Goal: Transaction & Acquisition: Subscribe to service/newsletter

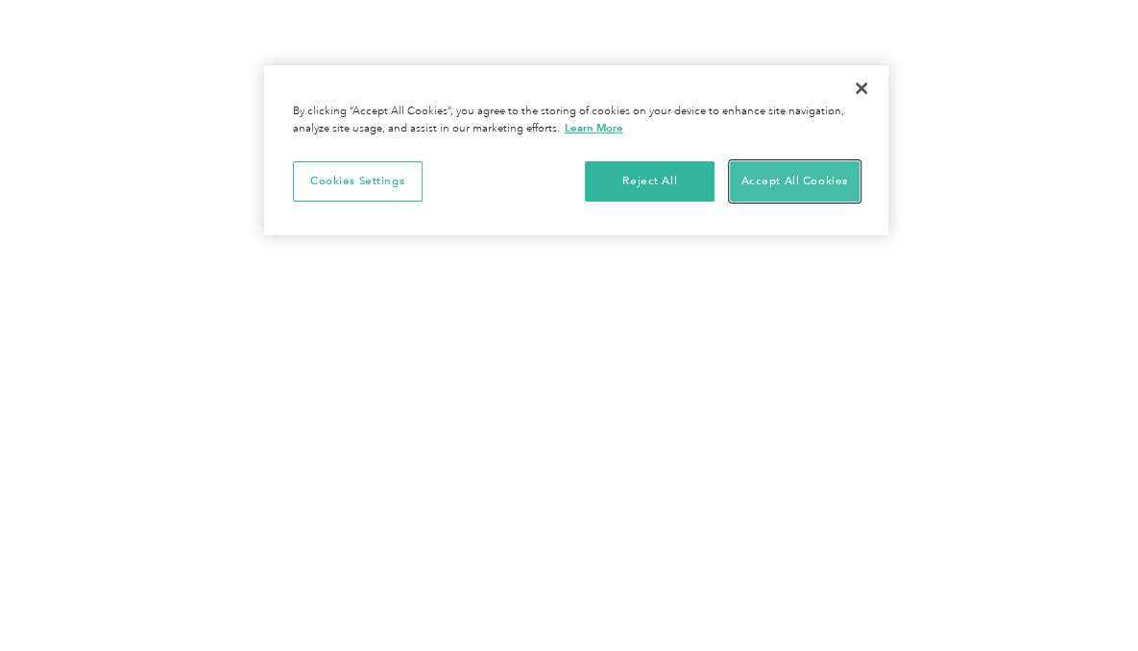
click at [776, 172] on button "Accept All Cookies" at bounding box center [795, 181] width 130 height 40
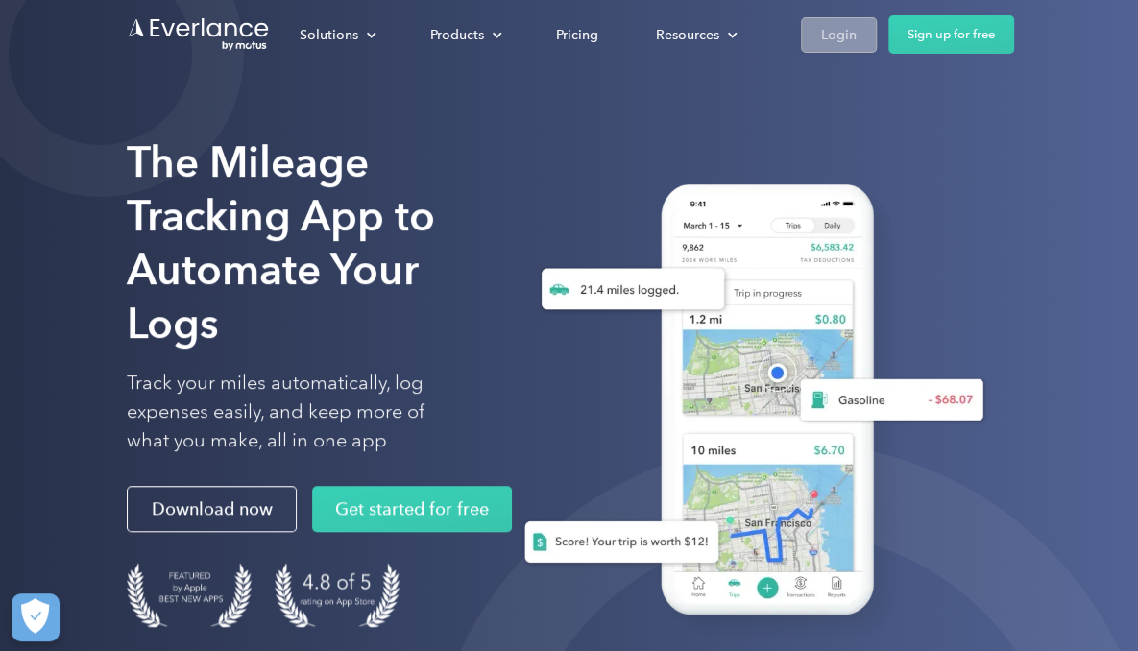
click at [832, 43] on div "Login" at bounding box center [839, 35] width 36 height 24
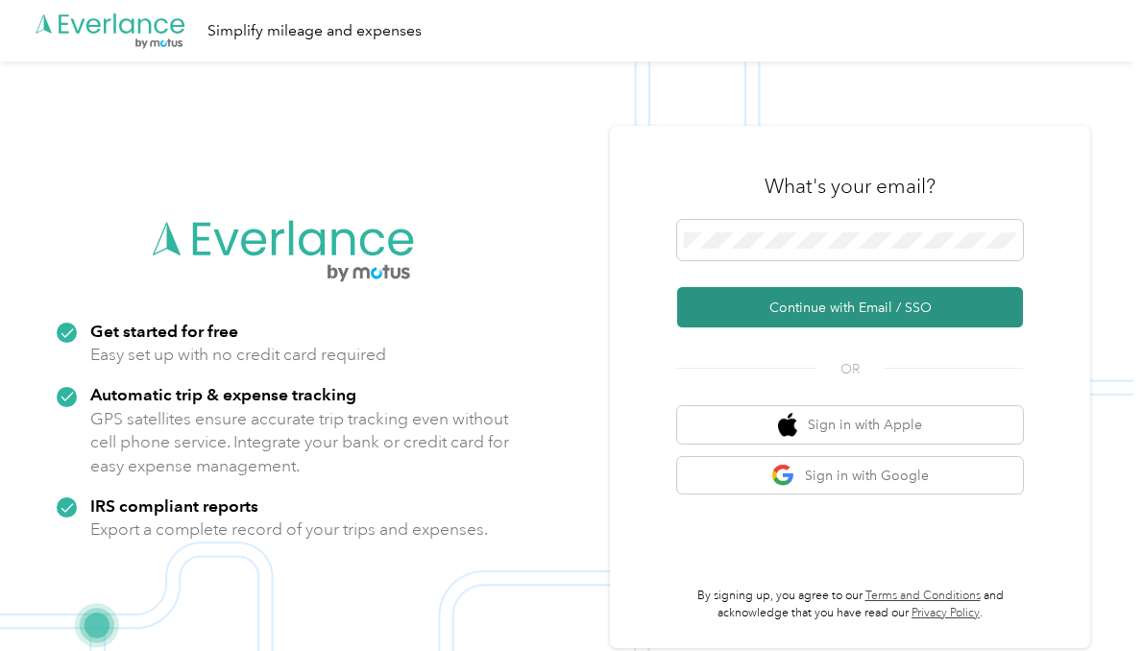
click at [826, 307] on button "Continue with Email / SSO" at bounding box center [850, 307] width 346 height 40
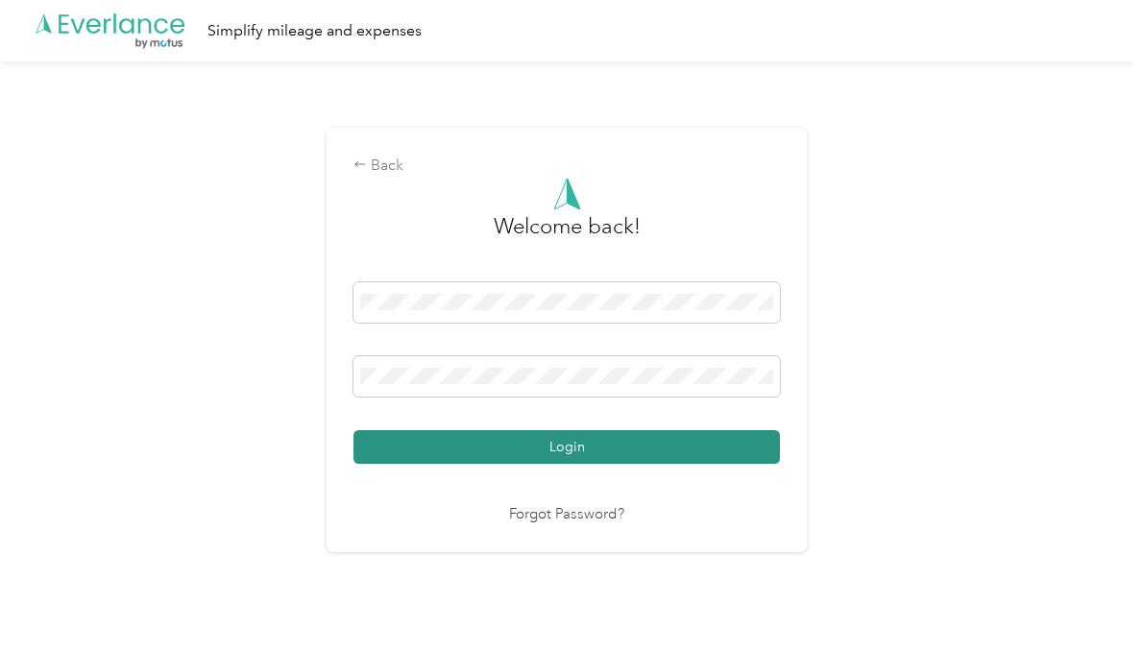
click at [720, 449] on button "Login" at bounding box center [566, 447] width 426 height 34
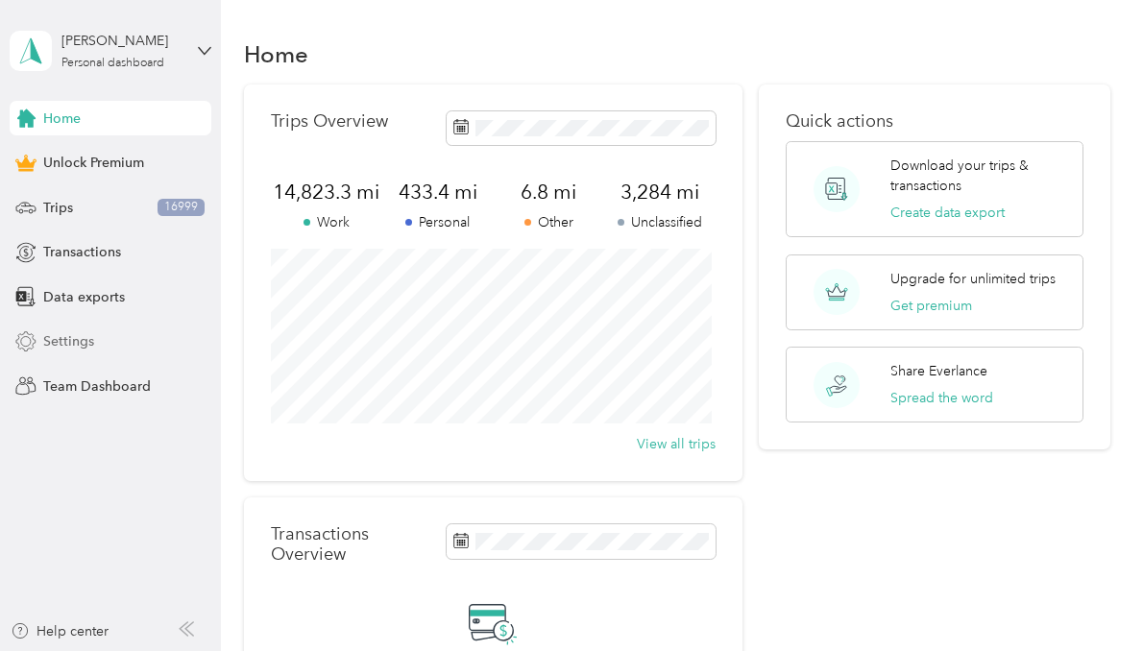
click at [75, 345] on span "Settings" at bounding box center [68, 341] width 51 height 20
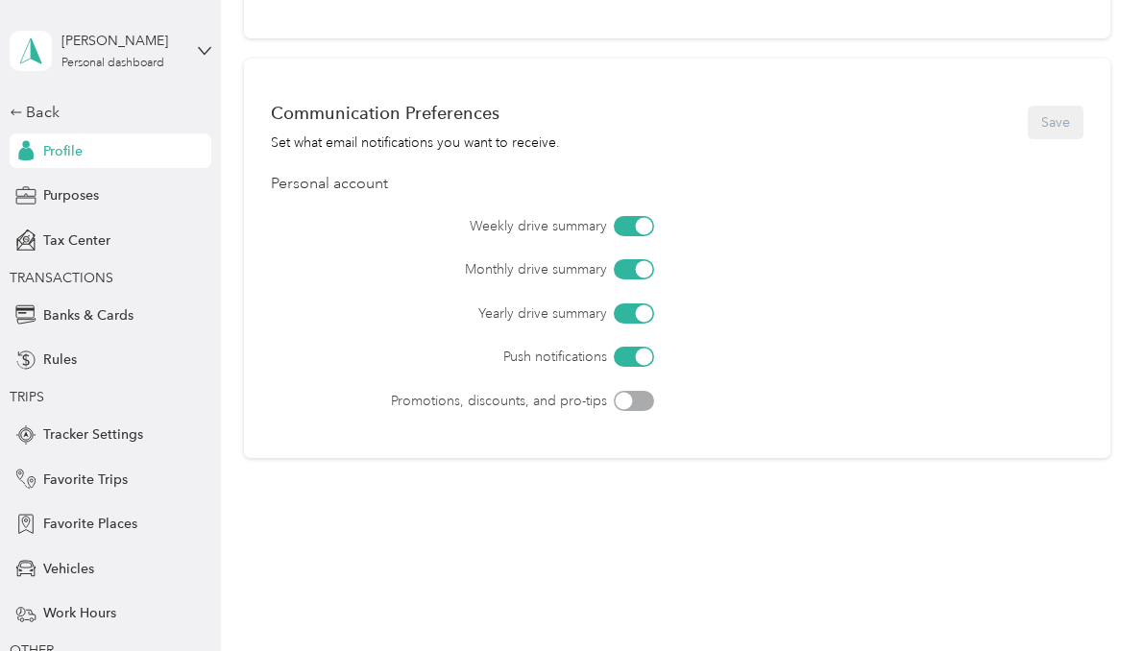
scroll to position [820, 0]
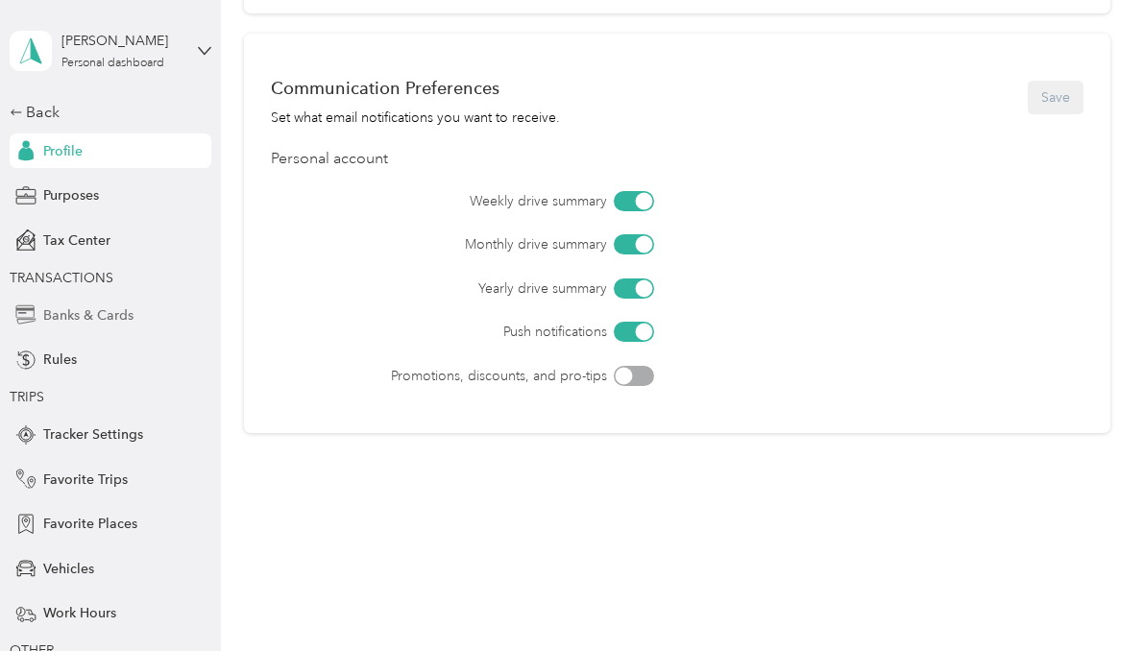
click at [83, 318] on span "Banks & Cards" at bounding box center [88, 315] width 90 height 20
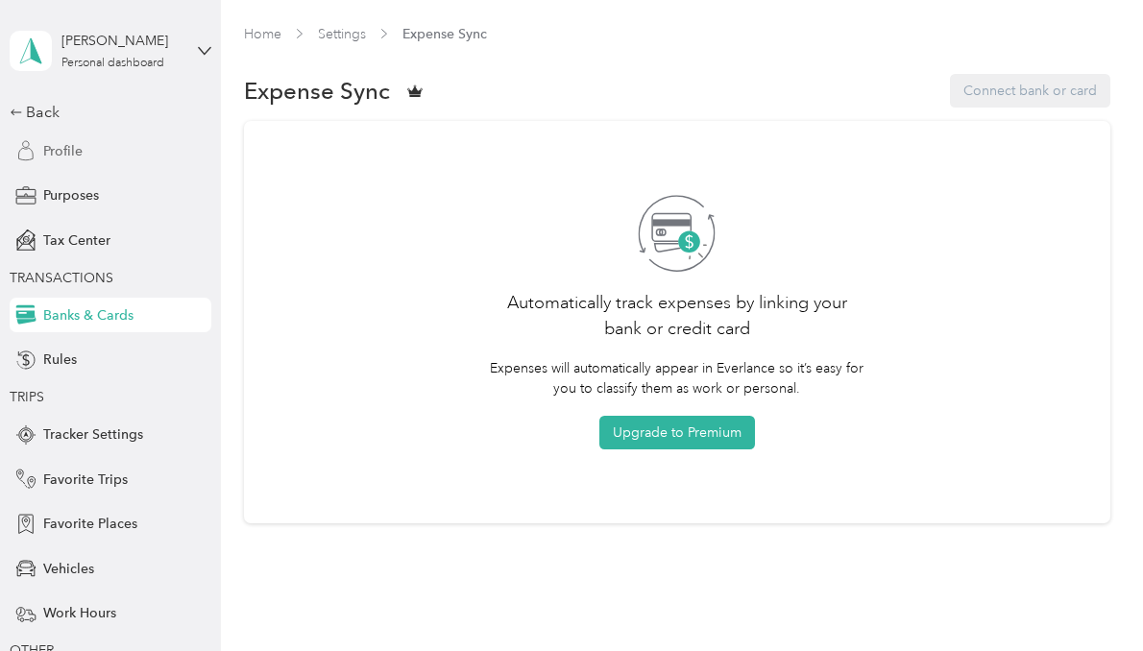
click at [71, 157] on span "Profile" at bounding box center [62, 151] width 39 height 20
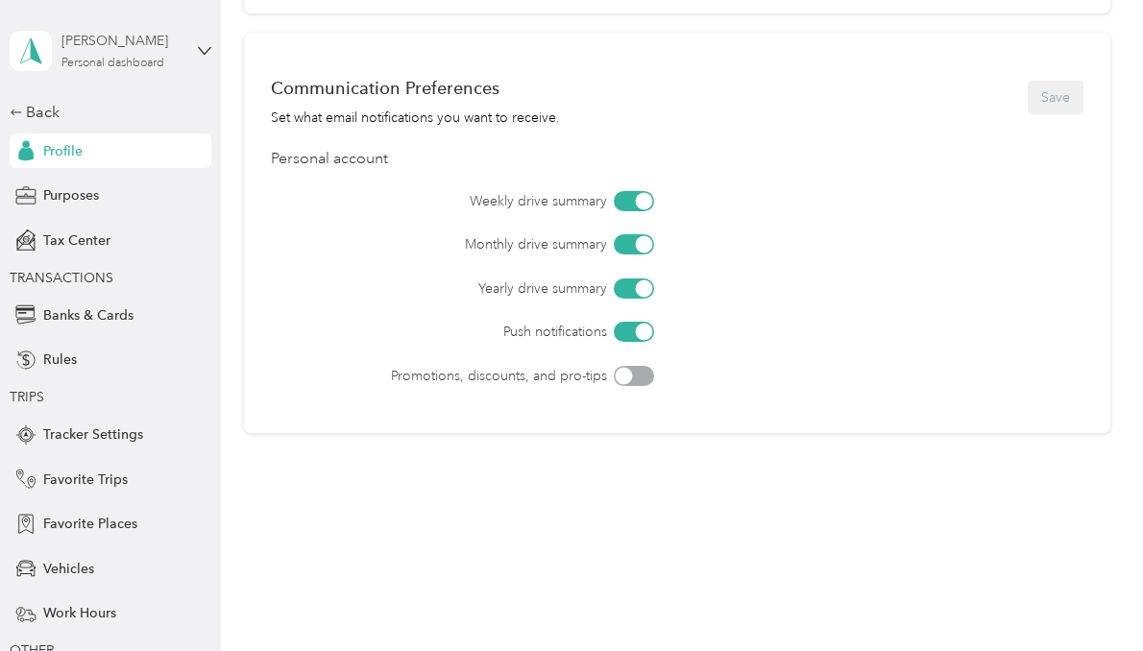
click at [101, 52] on div "[PERSON_NAME] Personal dashboard" at bounding box center [121, 50] width 120 height 38
click at [158, 243] on div "Tax Center" at bounding box center [111, 240] width 202 height 35
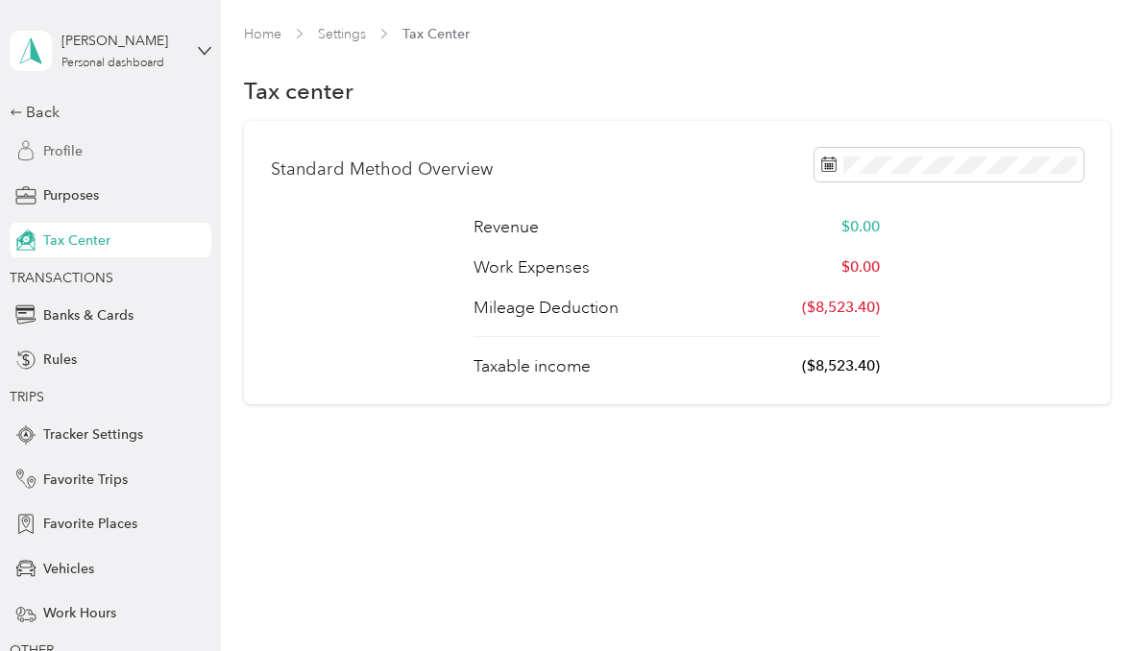
click at [71, 150] on span "Profile" at bounding box center [62, 151] width 39 height 20
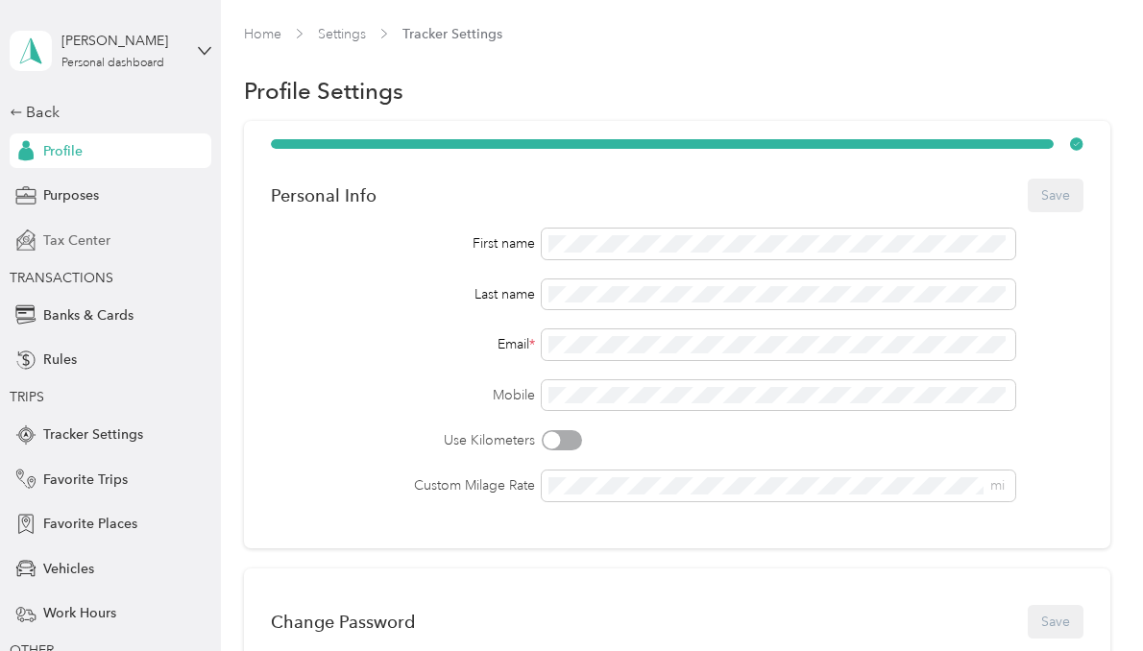
click at [73, 244] on span "Tax Center" at bounding box center [76, 241] width 67 height 20
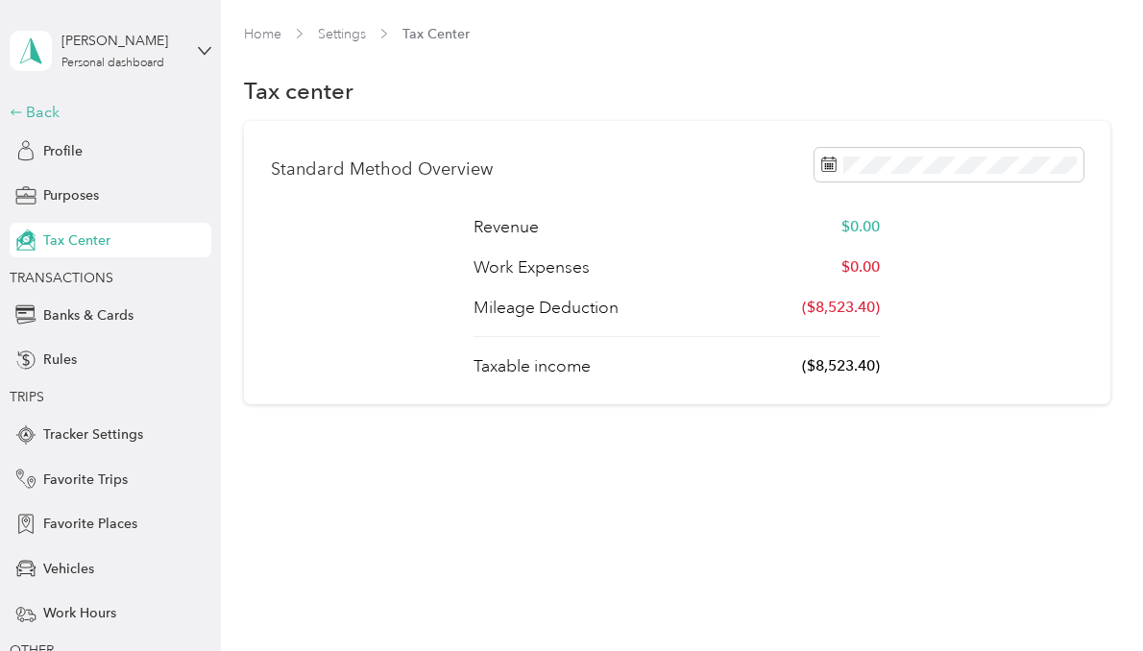
click at [38, 112] on div "Back" at bounding box center [106, 112] width 192 height 23
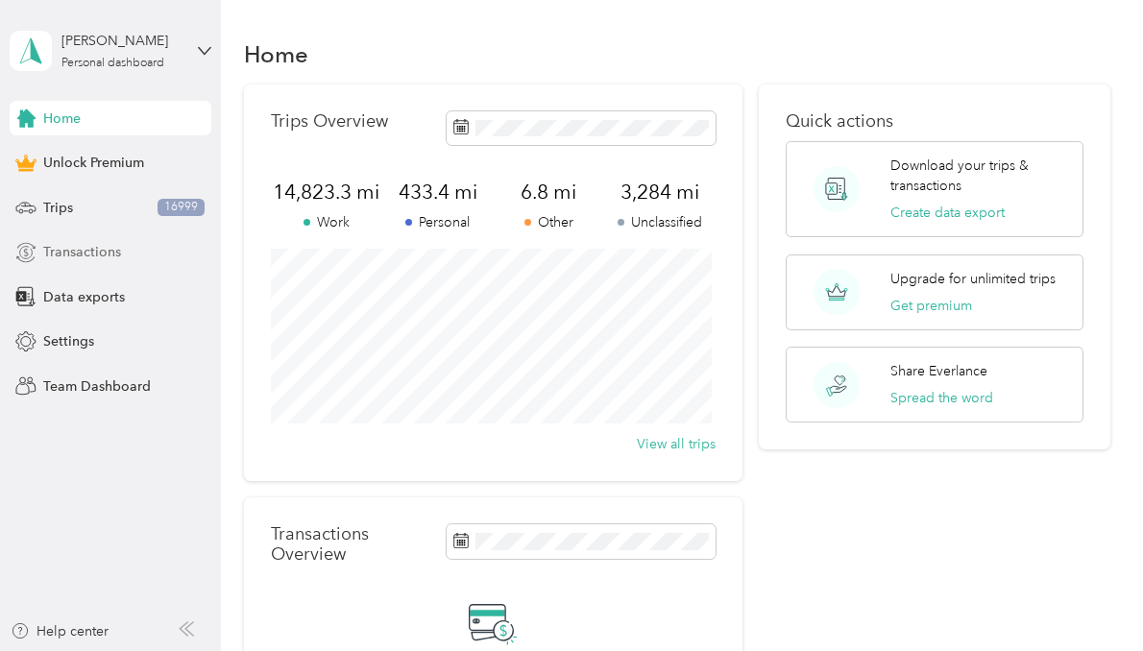
click at [67, 247] on span "Transactions" at bounding box center [82, 252] width 78 height 20
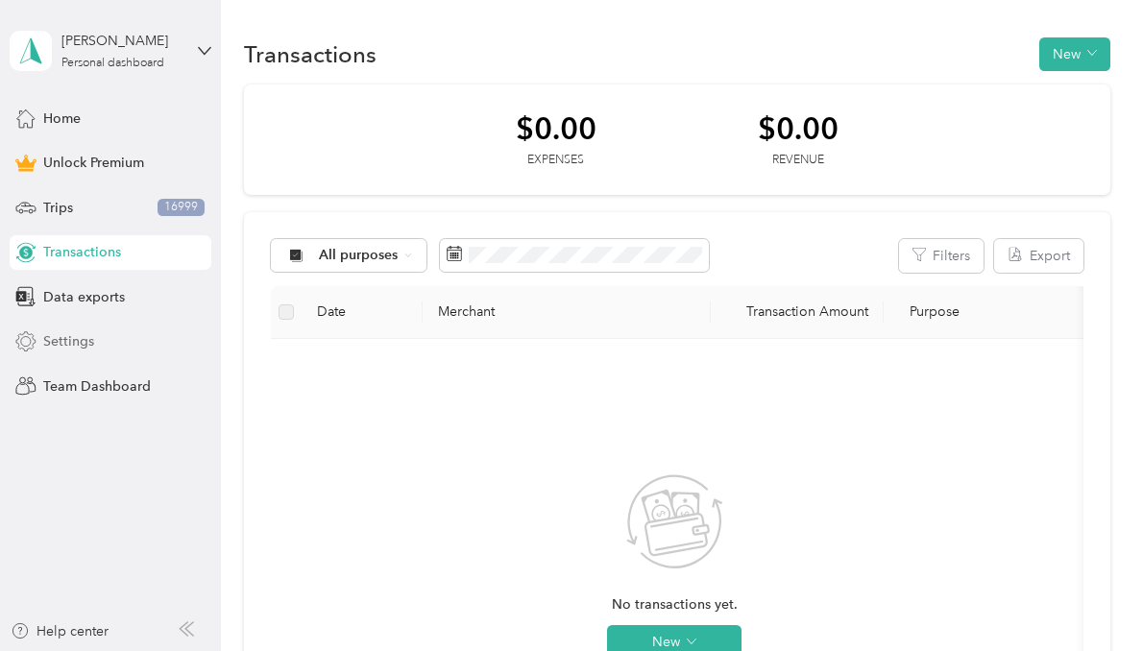
click at [63, 341] on span "Settings" at bounding box center [68, 341] width 51 height 20
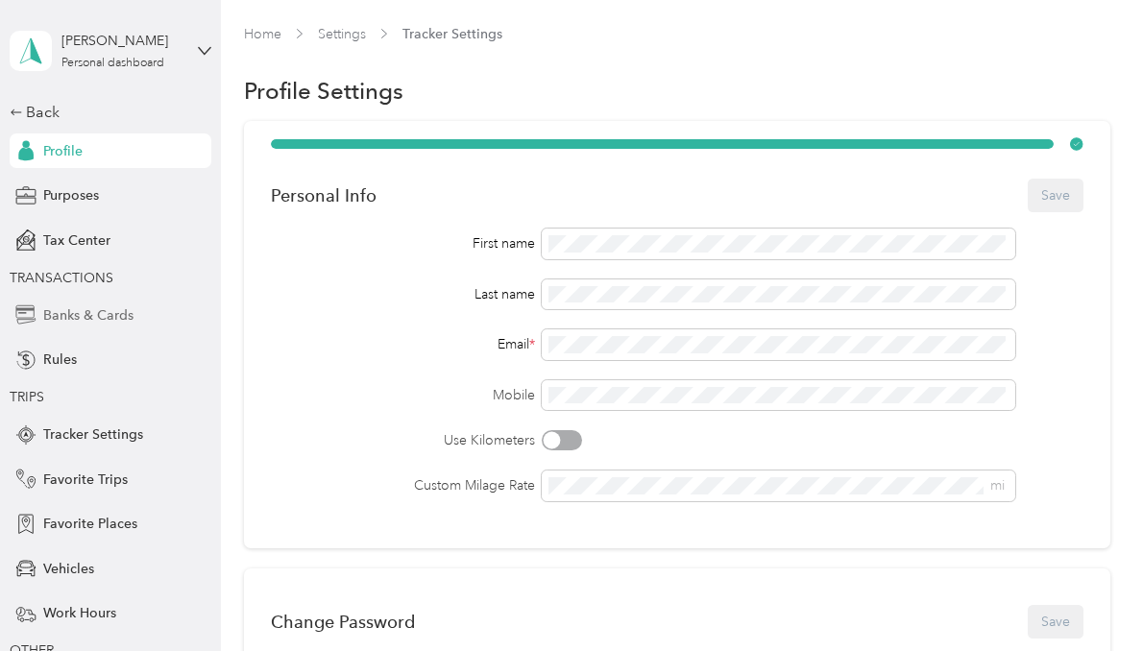
click at [113, 327] on div "Banks & Cards" at bounding box center [111, 315] width 202 height 35
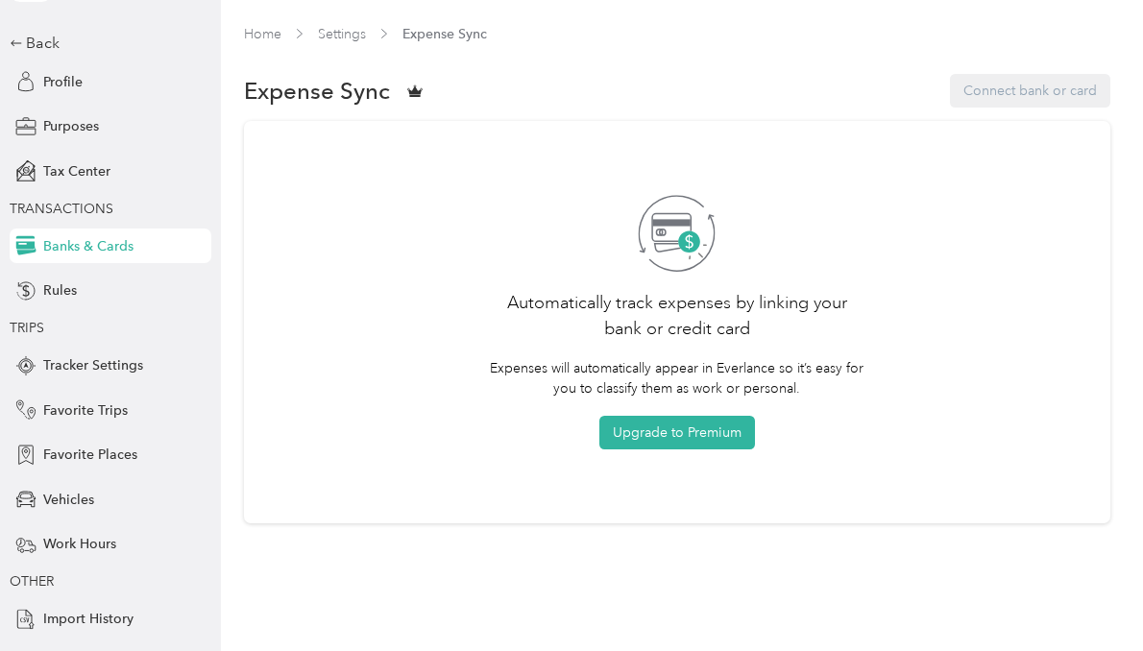
scroll to position [102, 0]
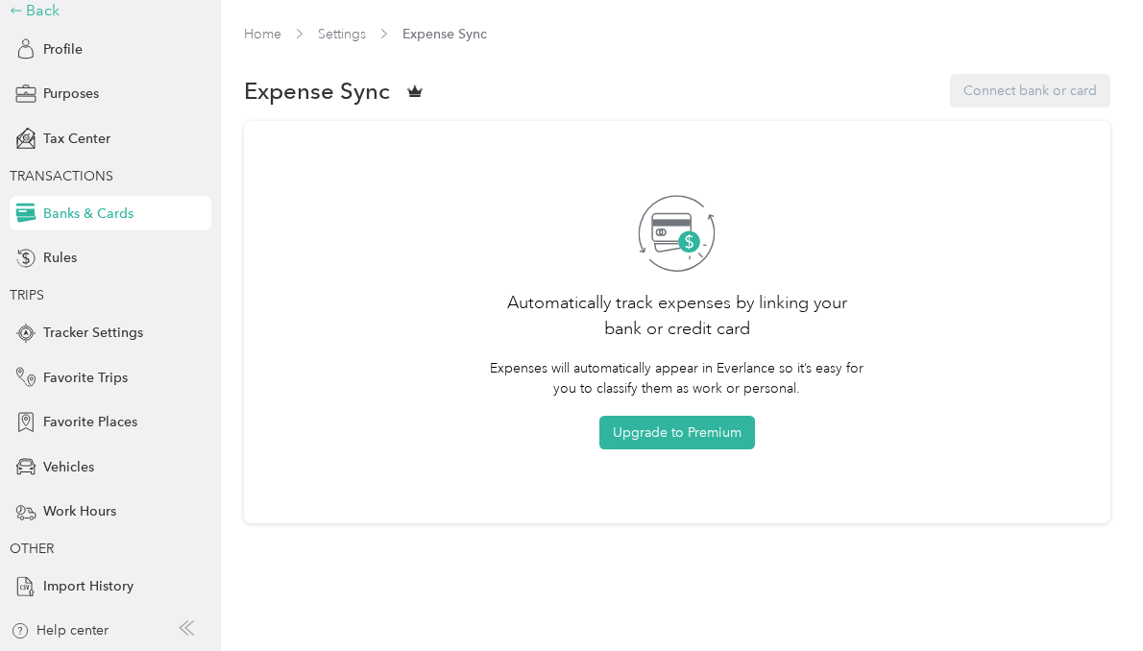
click at [17, 14] on div "Back" at bounding box center [106, 10] width 192 height 23
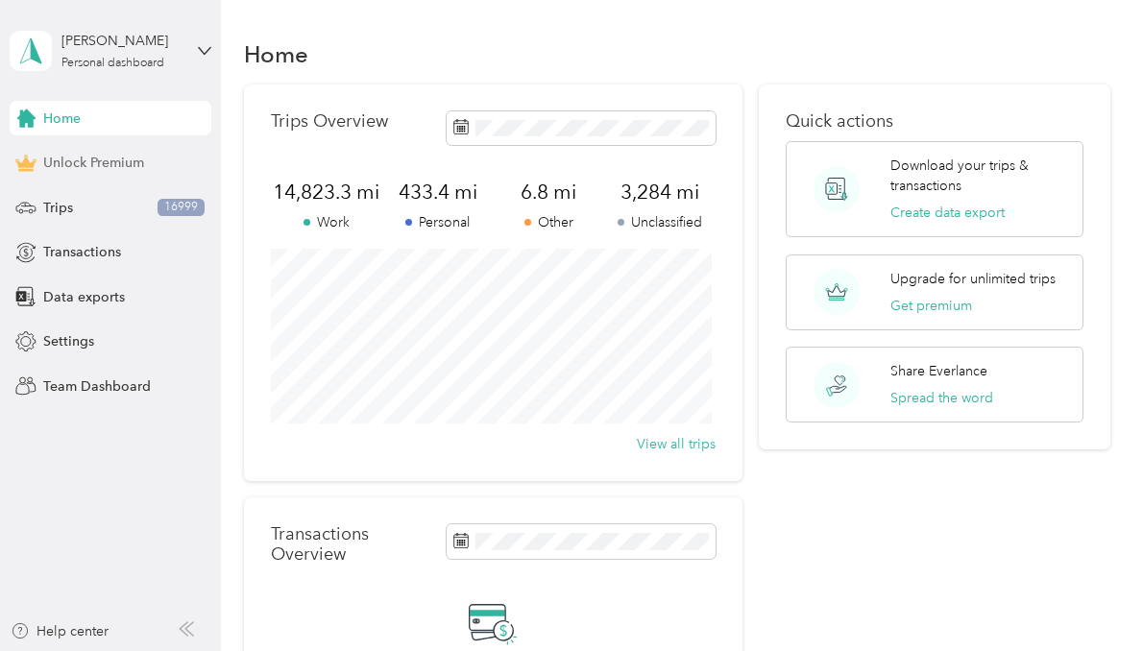
click at [47, 168] on span "Unlock Premium" at bounding box center [93, 163] width 101 height 20
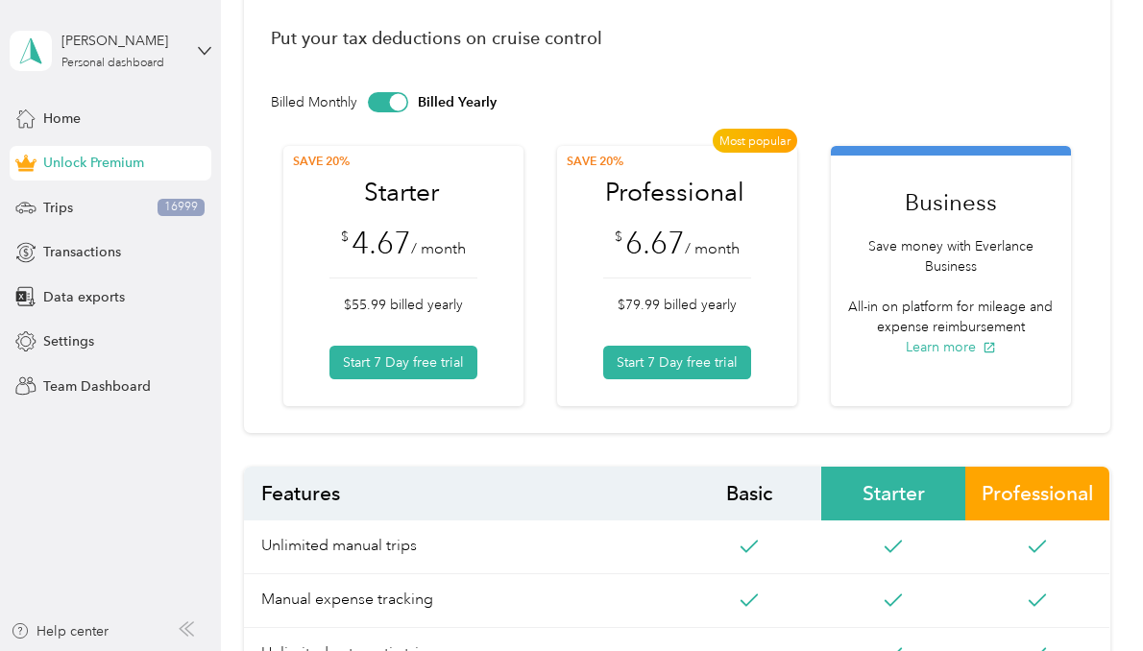
scroll to position [235, 0]
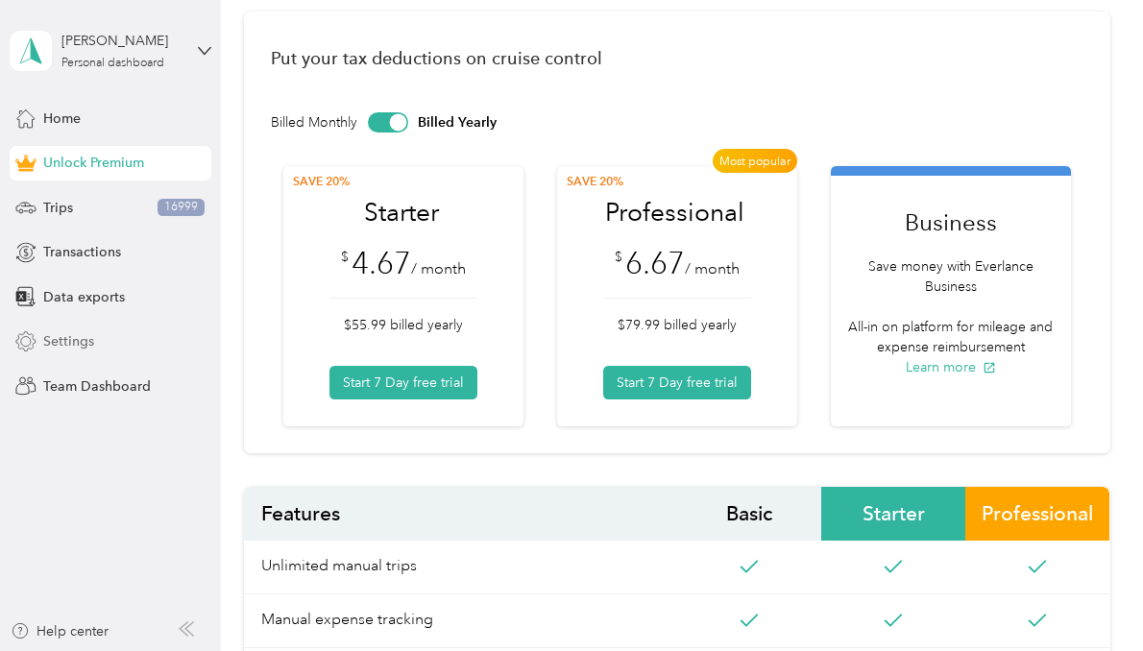
click at [86, 348] on span "Settings" at bounding box center [68, 341] width 51 height 20
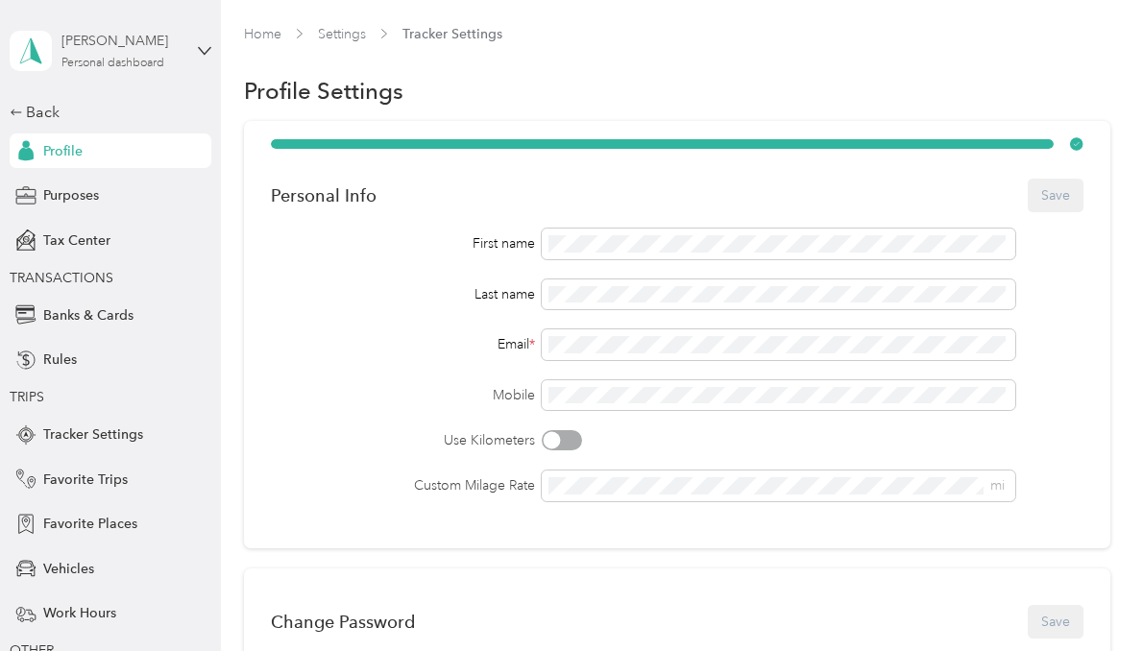
click at [137, 63] on div "Personal dashboard" at bounding box center [112, 64] width 103 height 12
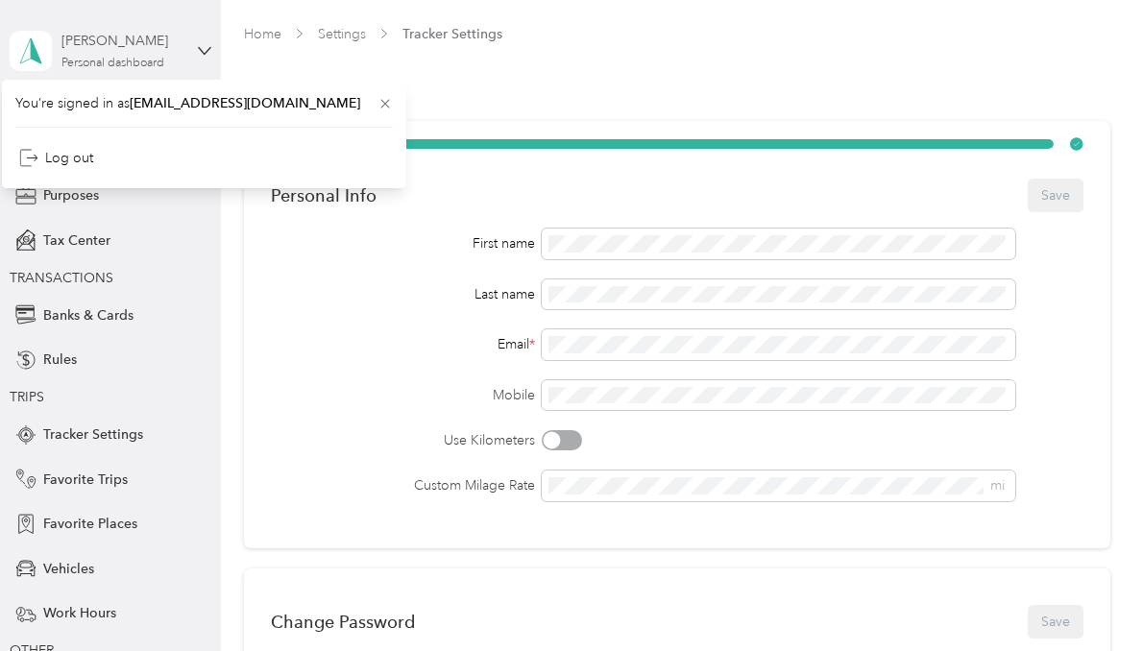
click at [137, 63] on div "Personal dashboard" at bounding box center [112, 64] width 103 height 12
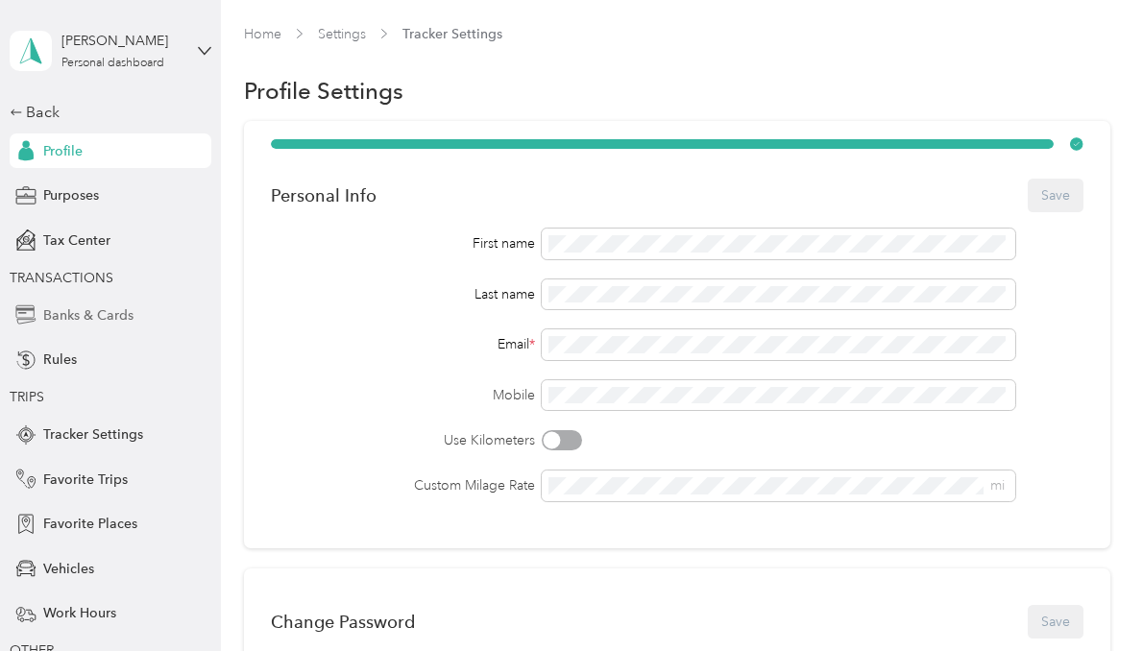
click at [85, 314] on span "Banks & Cards" at bounding box center [88, 315] width 90 height 20
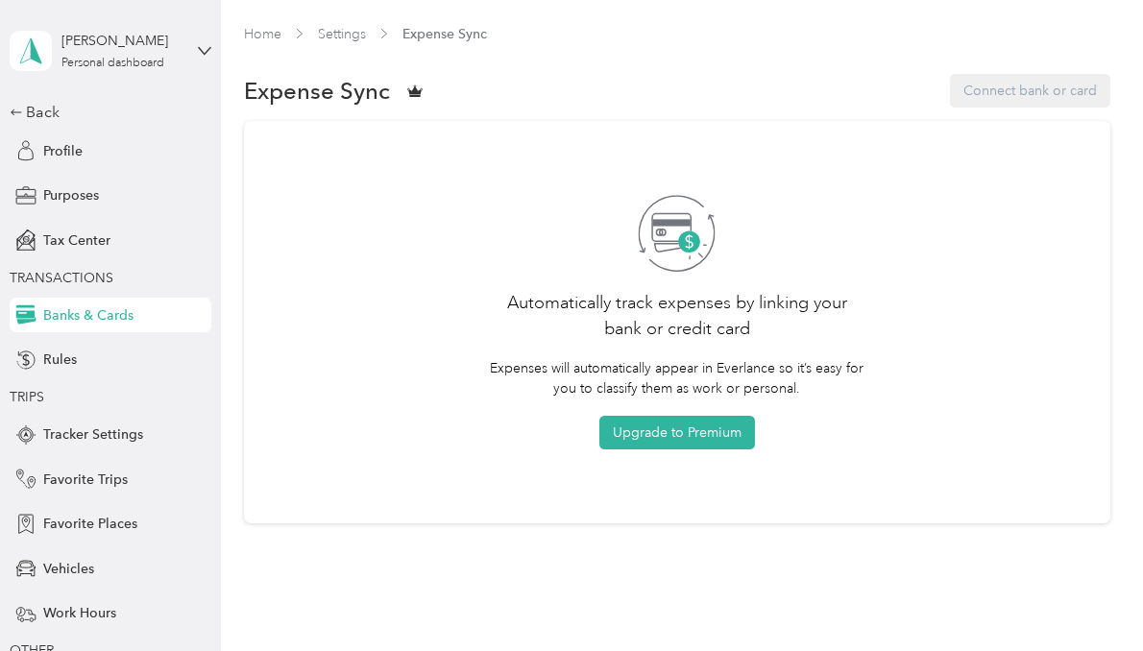
scroll to position [86, 0]
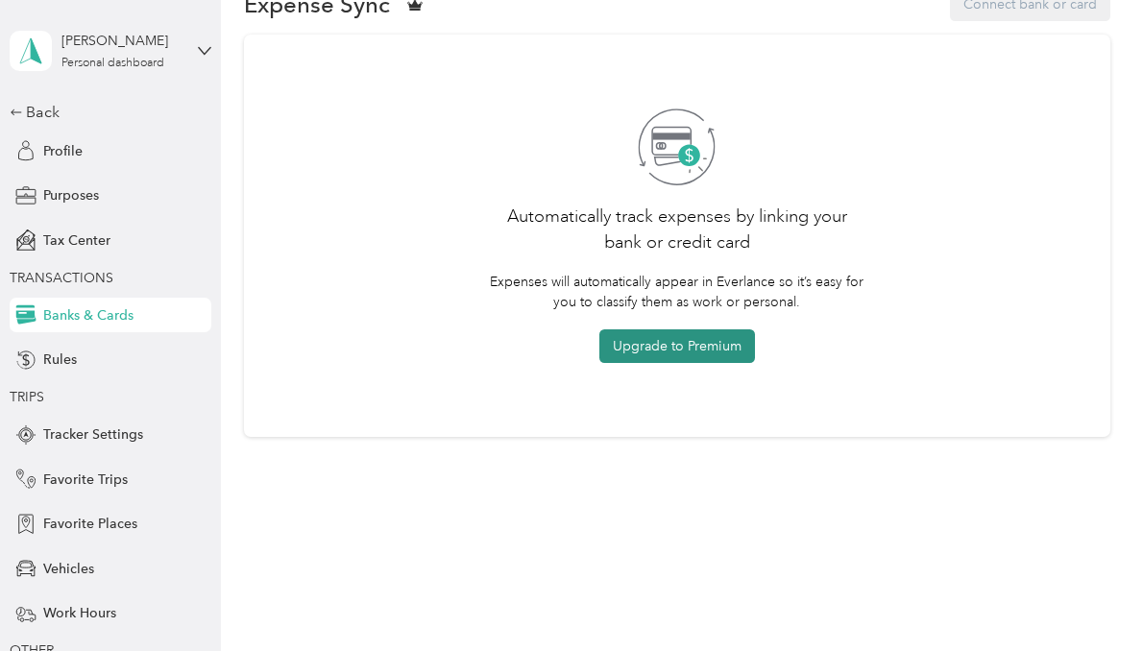
click at [692, 353] on button "Upgrade to Premium" at bounding box center [677, 346] width 156 height 34
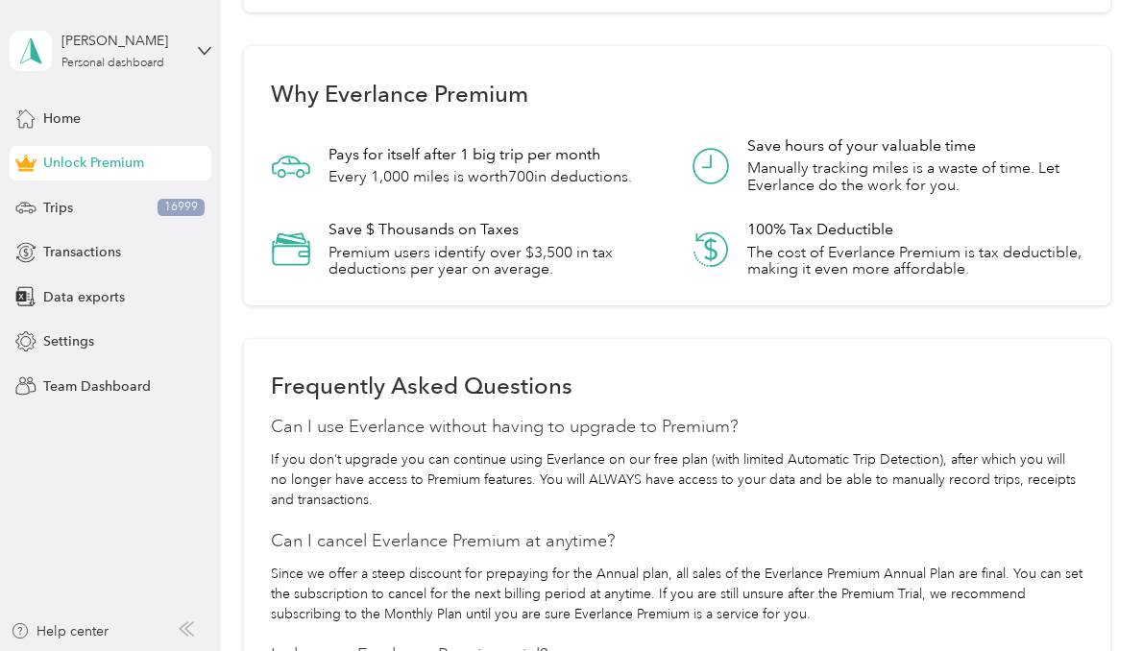
scroll to position [1431, 0]
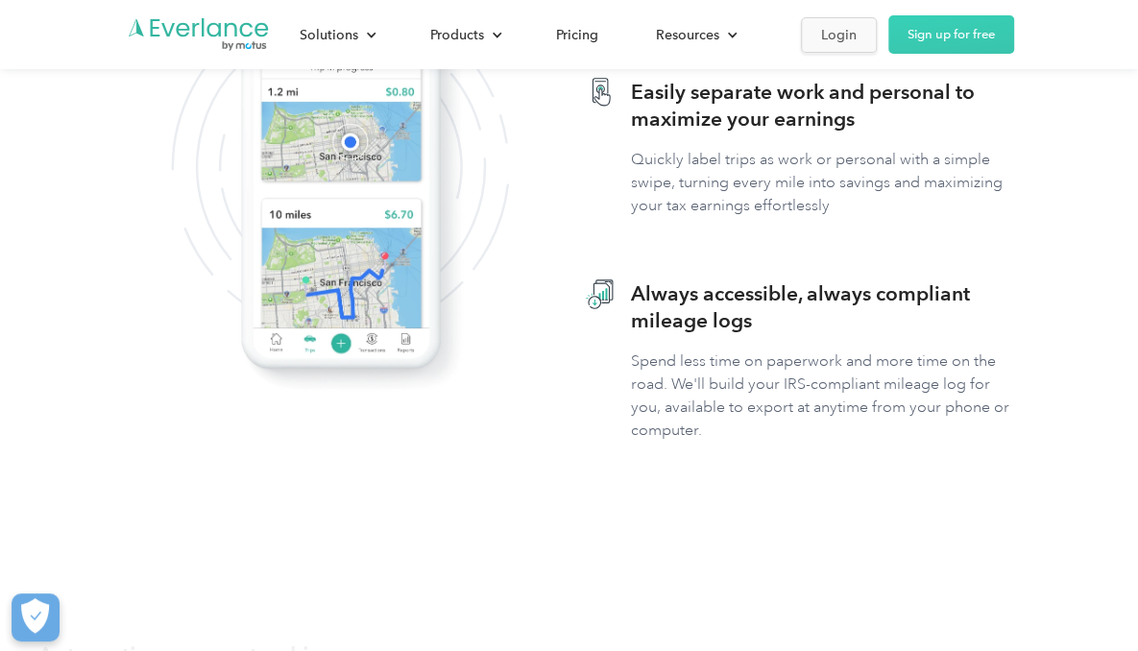
scroll to position [1709, 0]
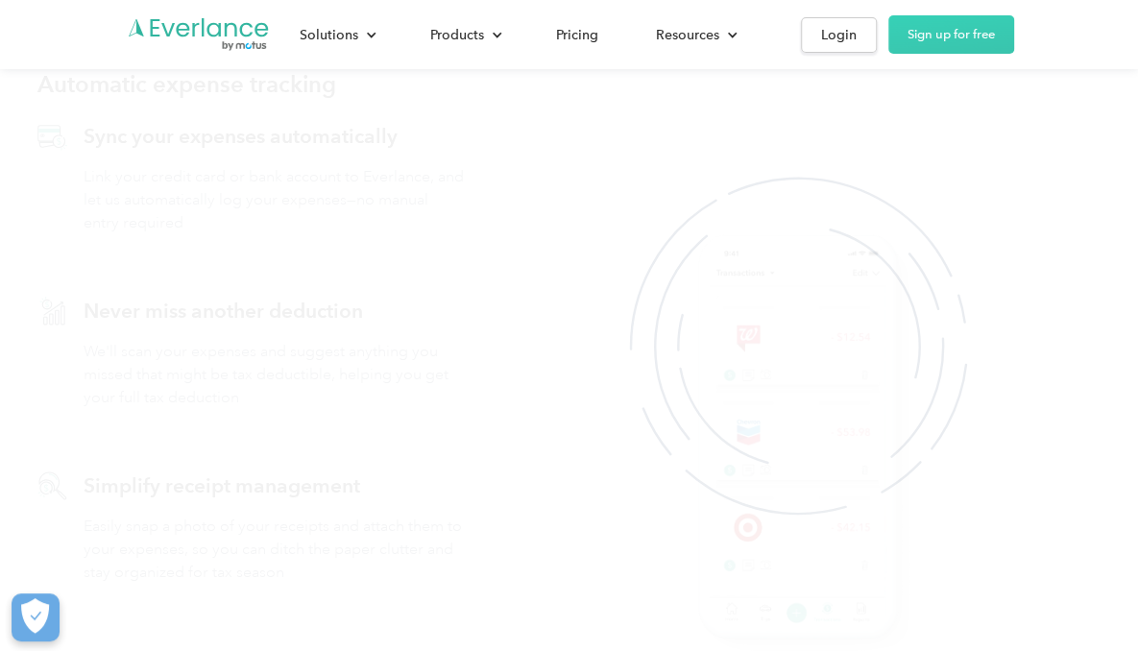
click at [0, 449] on div "Automatic expense tracking Sync your expenses automatically Link your credit ca…" at bounding box center [569, 346] width 1138 height 713
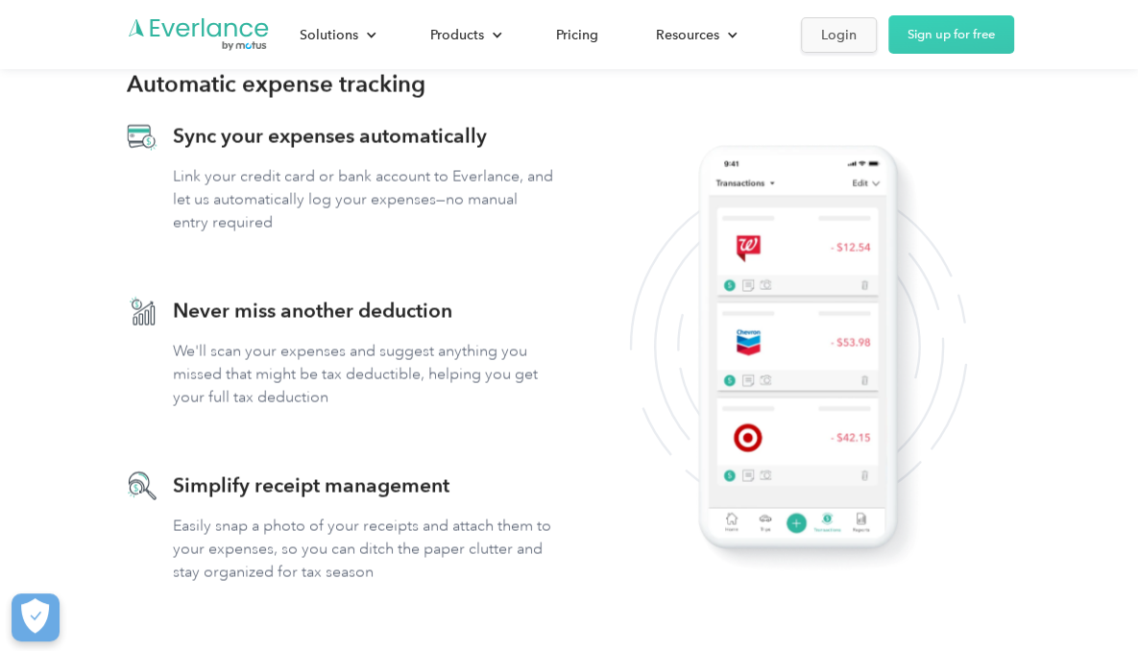
click at [829, 42] on div "Login" at bounding box center [839, 35] width 36 height 24
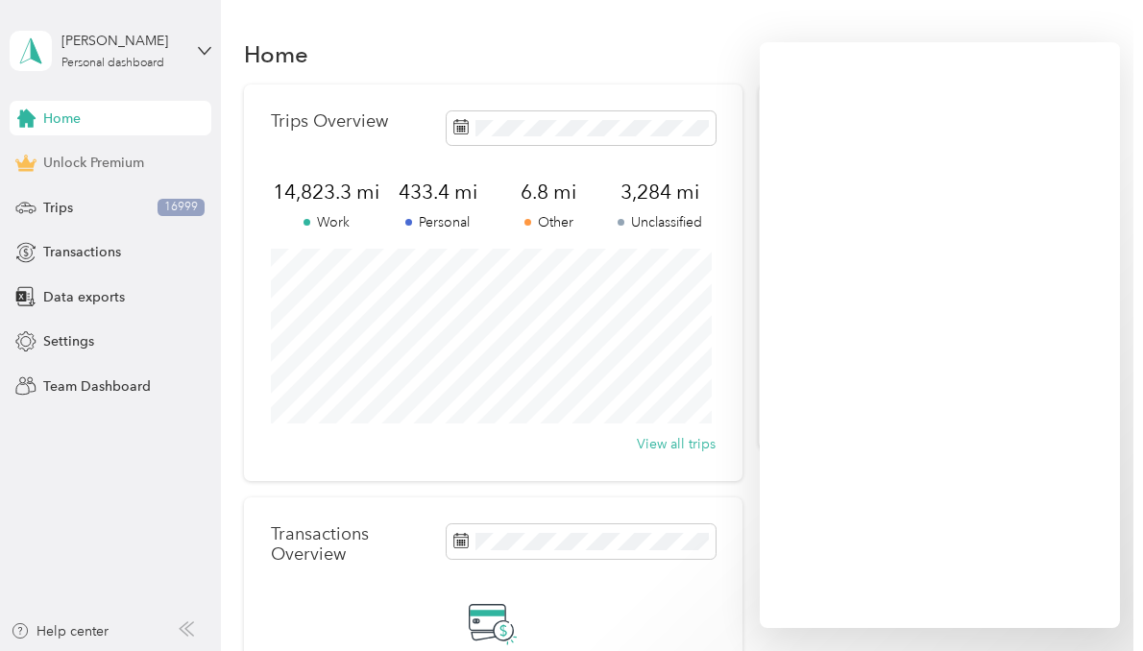
click at [61, 157] on span "Unlock Premium" at bounding box center [93, 163] width 101 height 20
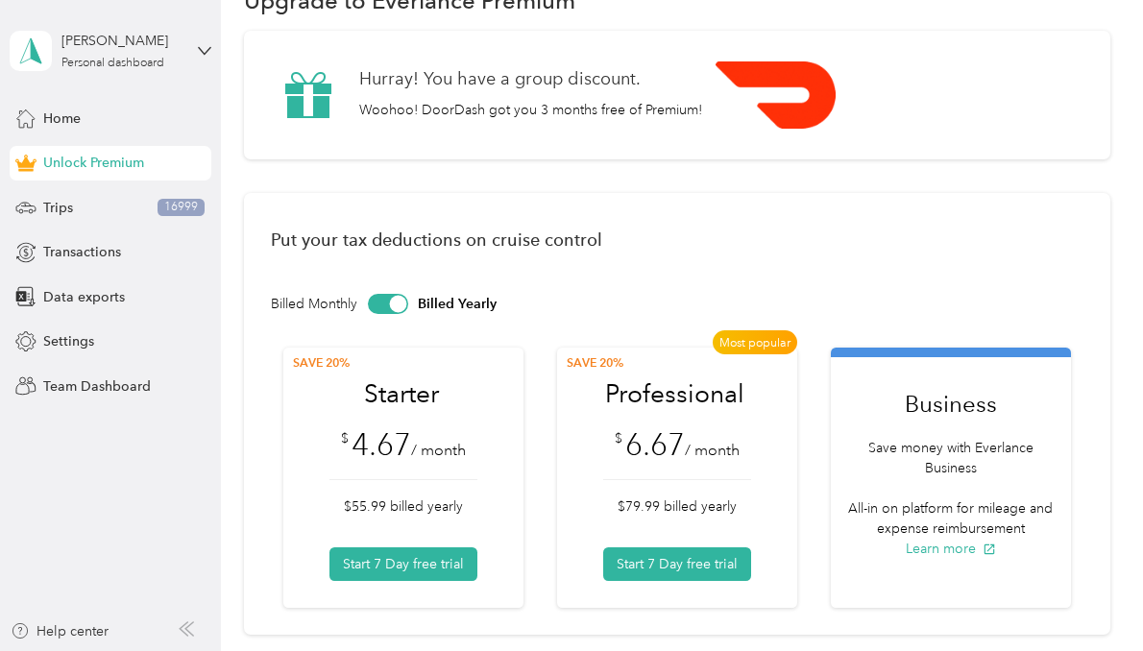
scroll to position [96, 0]
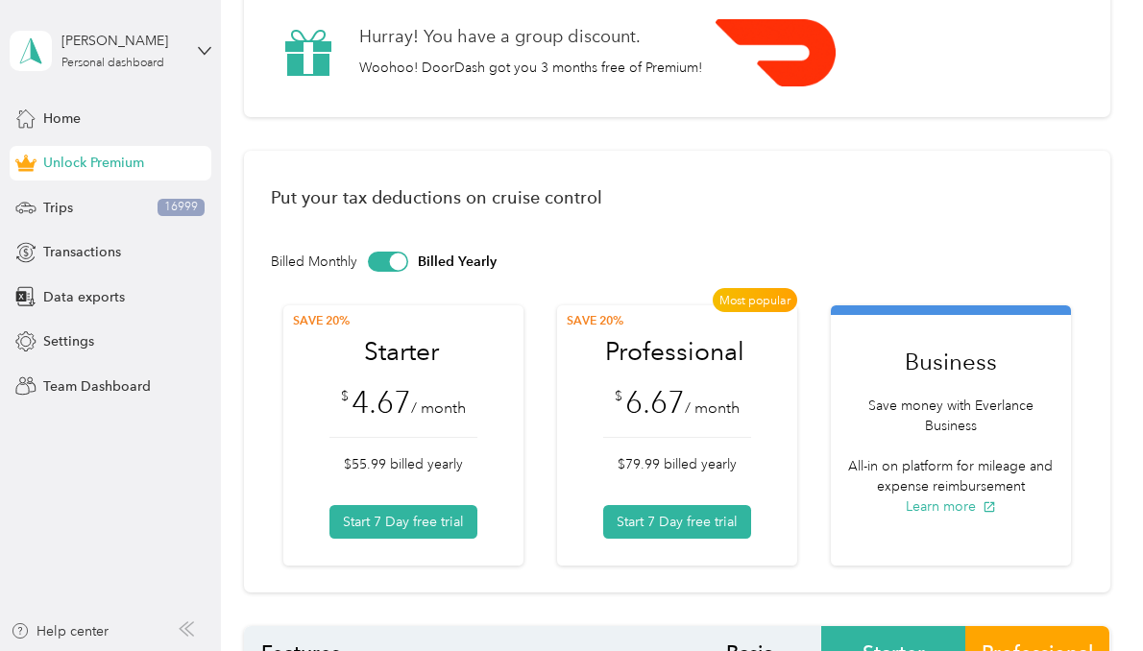
click at [383, 256] on div at bounding box center [388, 262] width 40 height 20
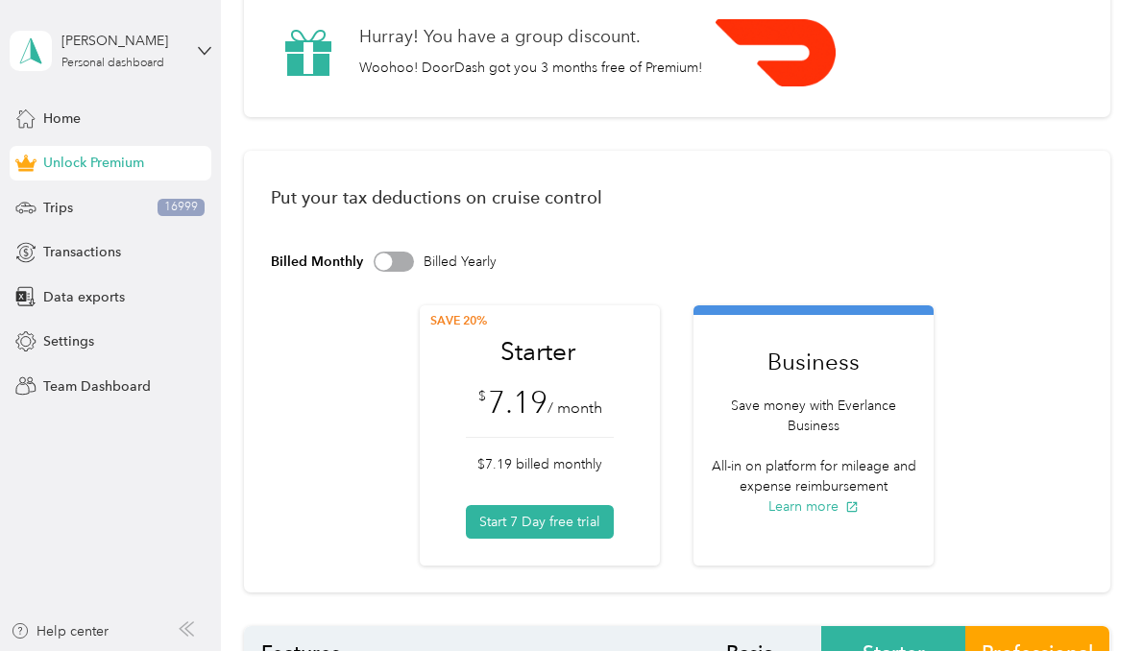
click at [843, 431] on p "Save money with Everlance Business" at bounding box center [814, 416] width 220 height 40
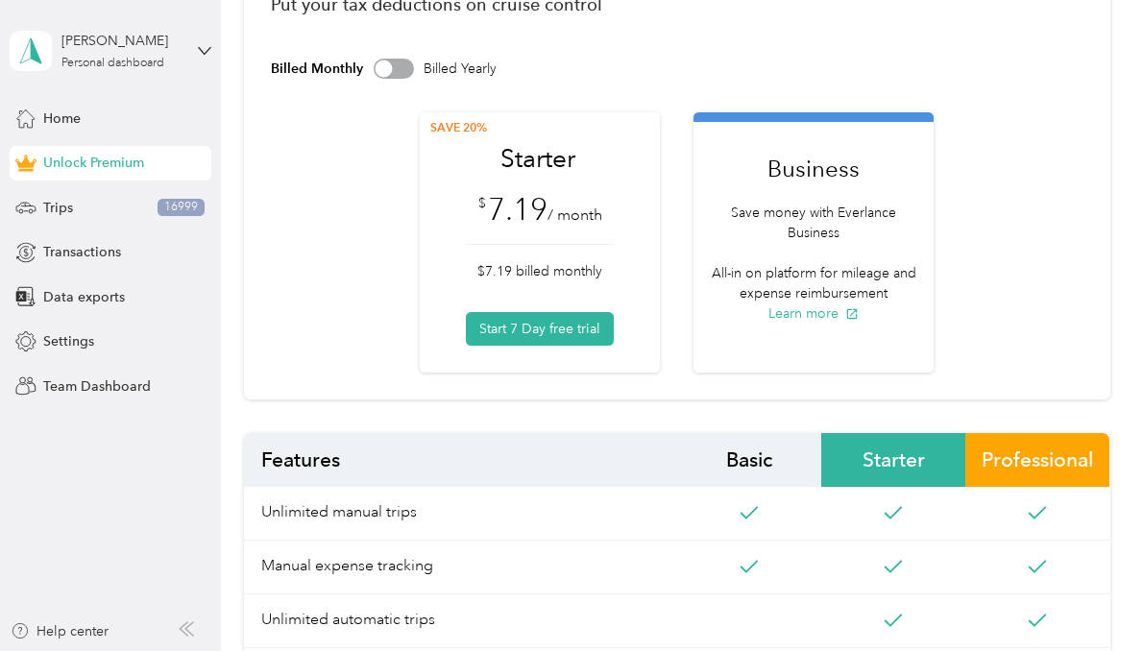
scroll to position [288, 0]
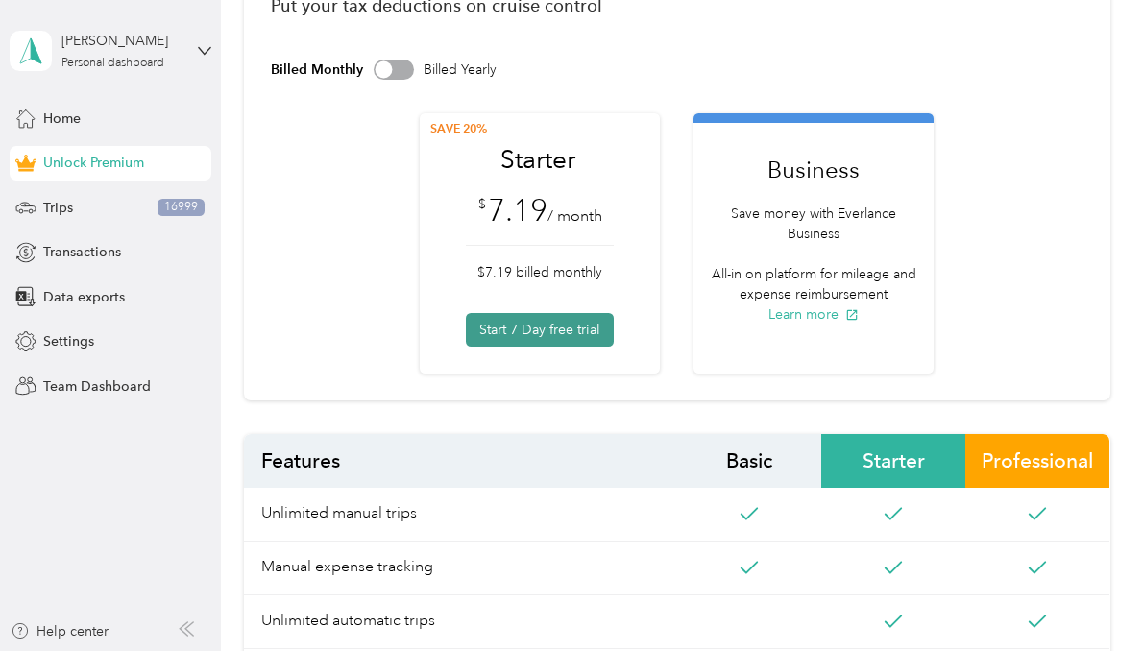
click at [590, 333] on button "Start 7 Day free trial" at bounding box center [540, 330] width 148 height 34
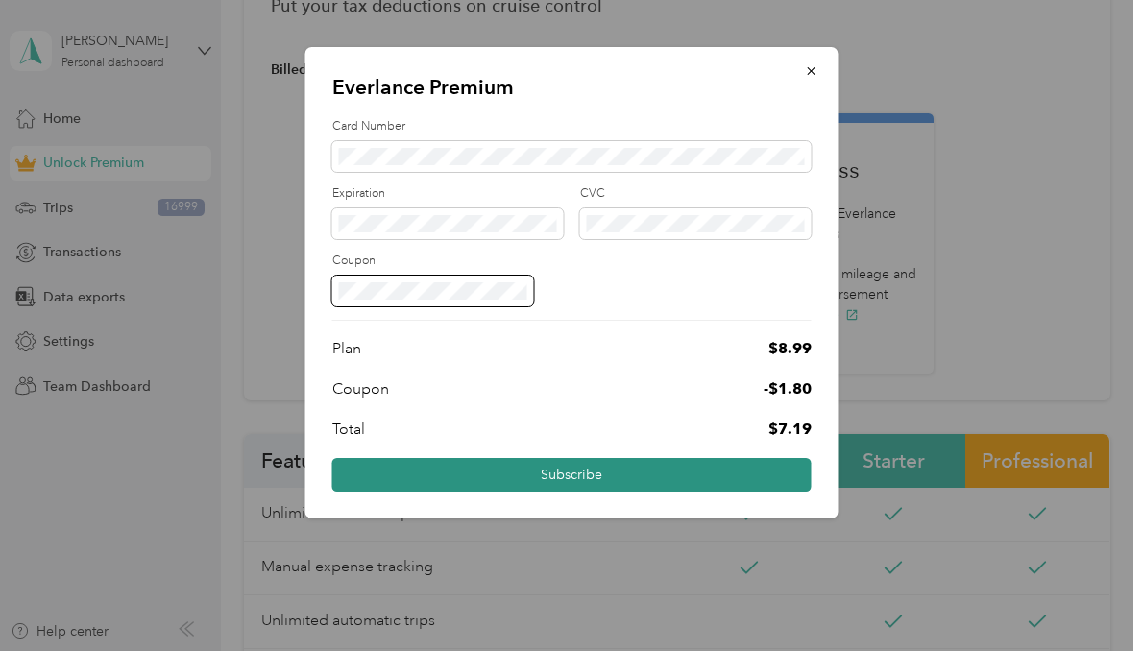
click at [611, 473] on button "Subscribe" at bounding box center [571, 475] width 479 height 34
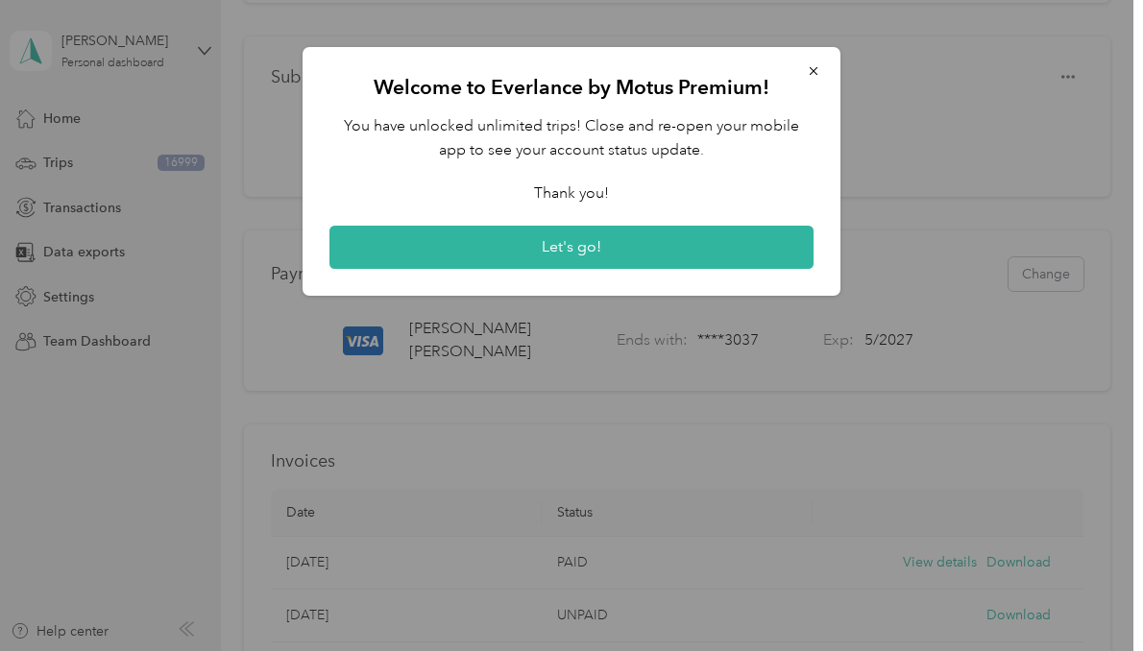
click at [682, 207] on div "You have unlocked unlimited trips! Close and re-open your mobile app to see you…" at bounding box center [571, 191] width 484 height 155
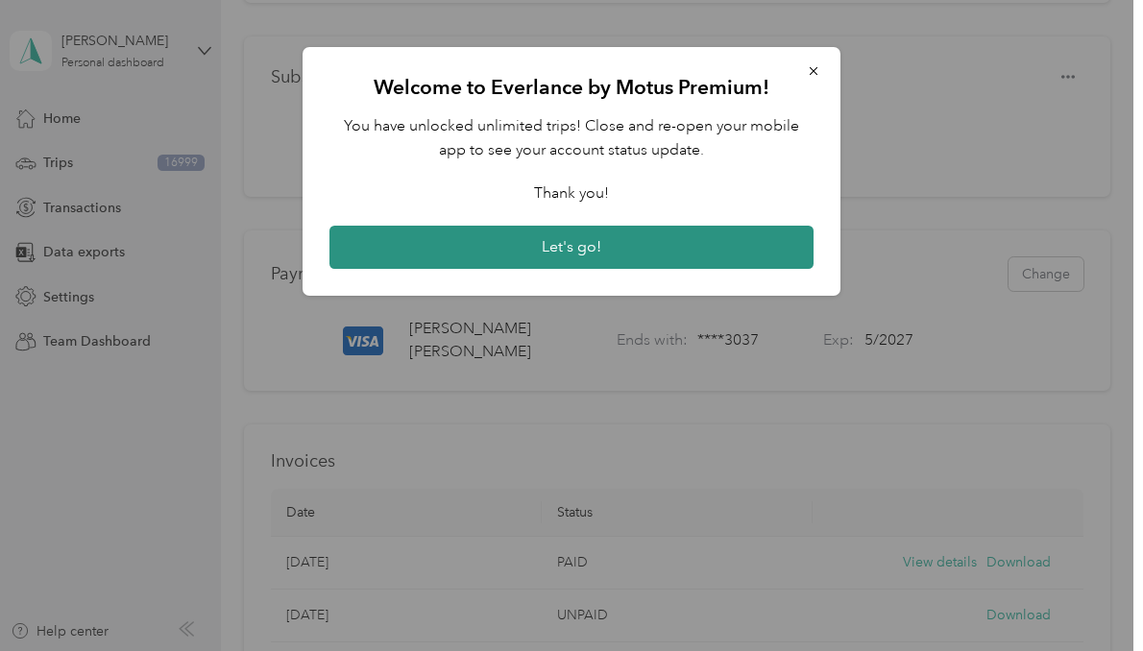
click at [634, 240] on button "Let's go!" at bounding box center [571, 248] width 484 height 44
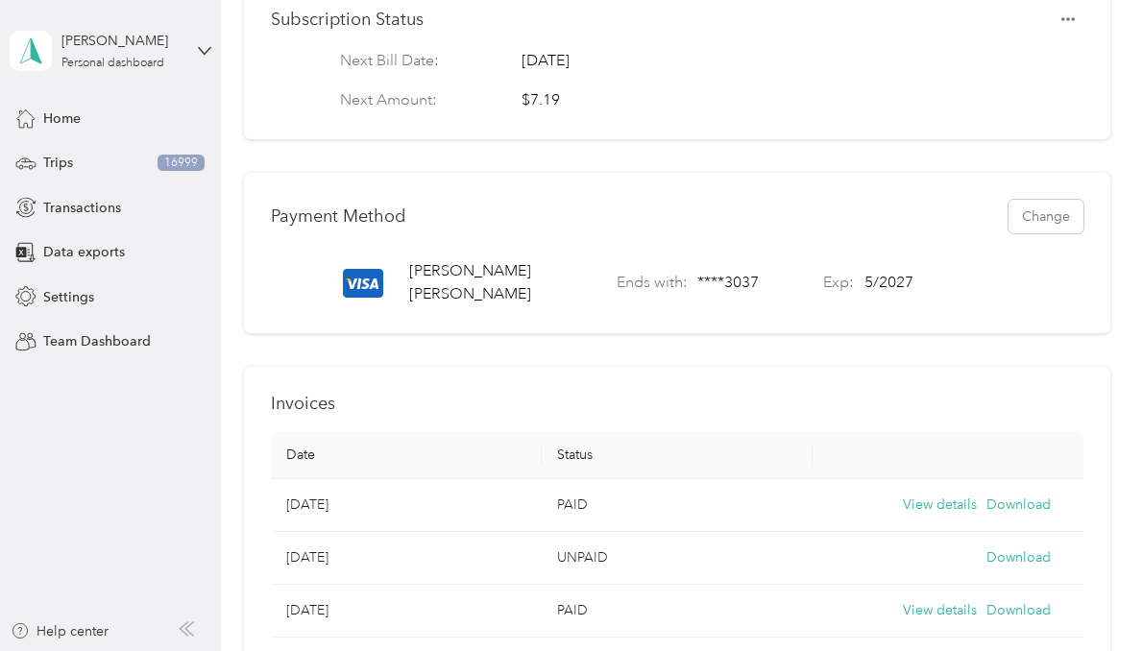
scroll to position [384, 0]
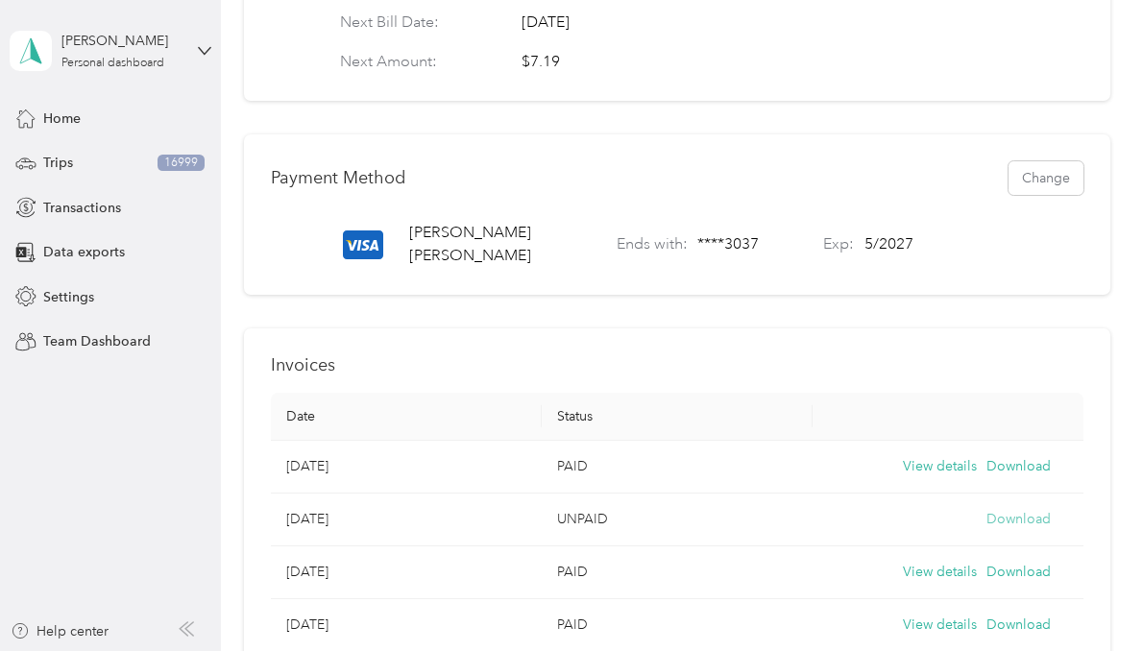
click at [1005, 530] on button "Download" at bounding box center [1018, 519] width 64 height 21
click at [922, 477] on button "View details" at bounding box center [940, 466] width 74 height 21
click at [781, 136] on div "Plans Update Starter - 7 trial days remaining $7.19 / month Current plan Starte…" at bounding box center [676, 634] width 865 height 1868
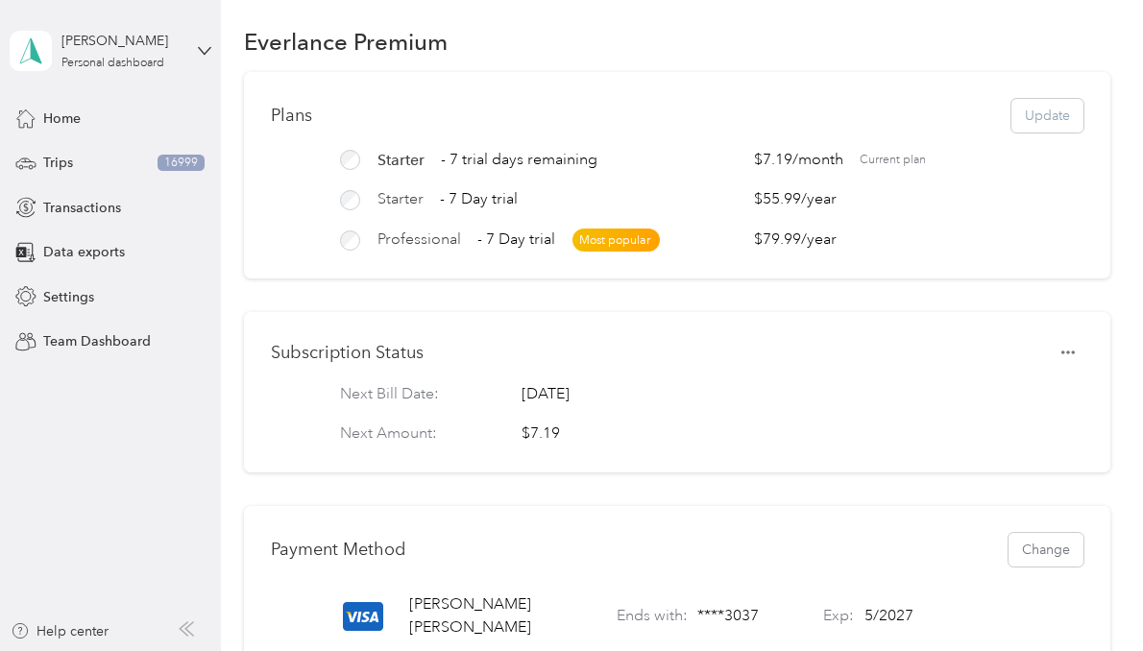
scroll to position [0, 0]
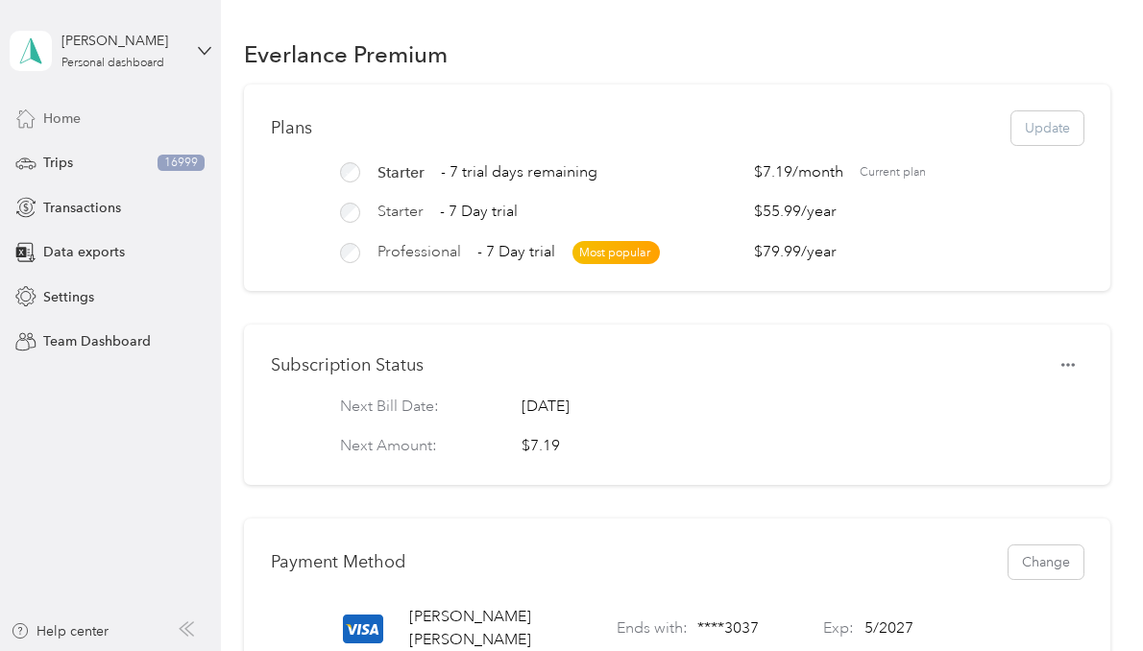
click at [81, 115] on span "Home" at bounding box center [61, 119] width 37 height 20
